Goal: Task Accomplishment & Management: Use online tool/utility

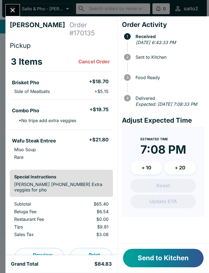
click at [159, 257] on button "Send to Kitchen" at bounding box center [163, 258] width 80 height 18
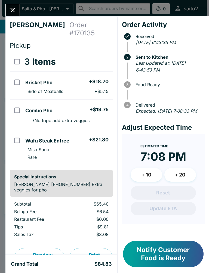
click at [11, 11] on icon "Close" at bounding box center [12, 10] width 7 height 7
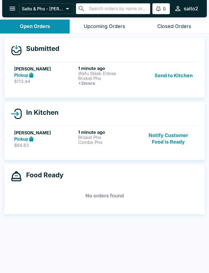
click at [88, 71] on p "Wafu Steak Entree" at bounding box center [109, 73] width 62 height 5
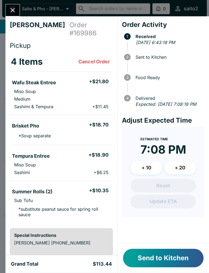
click at [170, 260] on button "Send to Kitchen" at bounding box center [163, 258] width 80 height 18
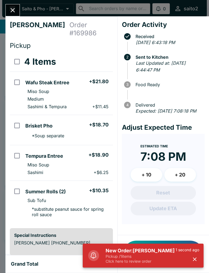
click at [6, 11] on button "Close" at bounding box center [13, 10] width 14 height 12
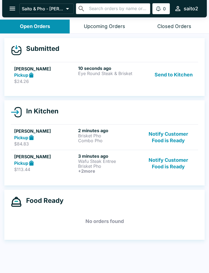
click at [84, 69] on h6 "10 seconds ago" at bounding box center [109, 68] width 62 height 5
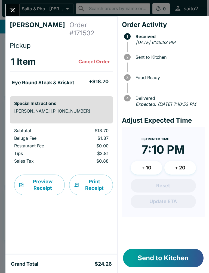
click at [167, 261] on button "Send to Kitchen" at bounding box center [163, 258] width 80 height 18
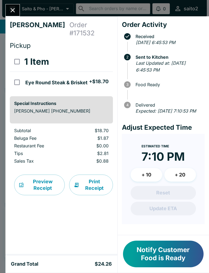
click at [18, 12] on button "Close" at bounding box center [13, 10] width 14 height 12
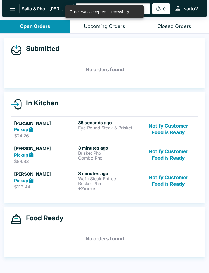
click at [74, 156] on div "Pickup" at bounding box center [45, 155] width 62 height 6
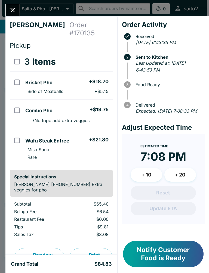
click at [6, 5] on div at bounding box center [12, 10] width 14 height 12
click at [19, 11] on button "Close" at bounding box center [13, 10] width 14 height 12
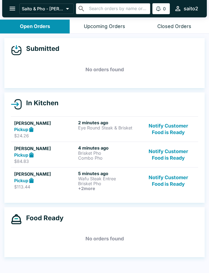
click at [69, 175] on h5 "[PERSON_NAME]" at bounding box center [45, 174] width 62 height 7
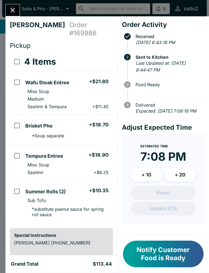
click at [17, 8] on button "Close" at bounding box center [13, 10] width 14 height 12
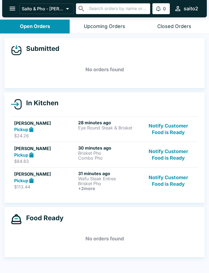
click at [35, 128] on icon at bounding box center [31, 129] width 6 height 6
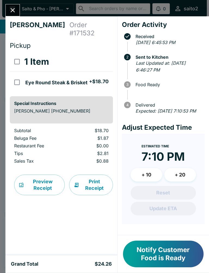
click at [12, 9] on icon "Close" at bounding box center [13, 10] width 4 height 4
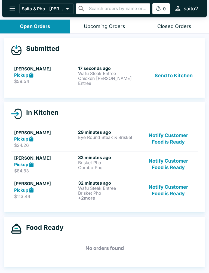
click at [128, 71] on p "Wafu Steak Entree" at bounding box center [109, 73] width 62 height 5
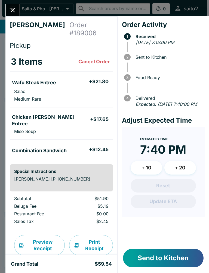
click at [176, 261] on button "Send to Kitchen" at bounding box center [163, 258] width 80 height 18
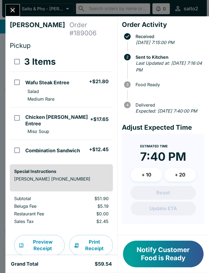
click at [16, 8] on icon "Close" at bounding box center [12, 10] width 7 height 7
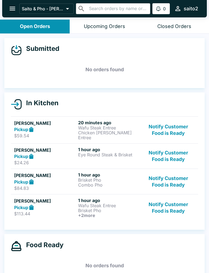
click at [99, 129] on p "Wafu Steak Entree" at bounding box center [109, 127] width 62 height 5
